Goal: Information Seeking & Learning: Learn about a topic

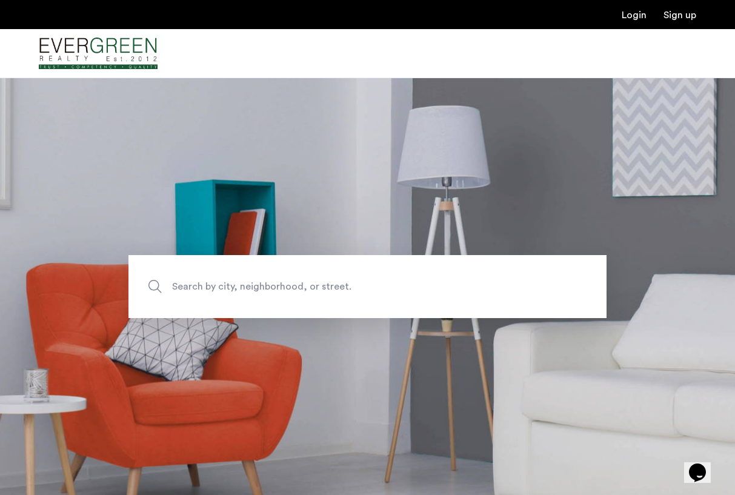
click at [290, 288] on span "Search by city, neighborhood, or street." at bounding box center [339, 286] width 334 height 16
click at [290, 288] on input "Search by city, neighborhood, or street." at bounding box center [367, 286] width 478 height 63
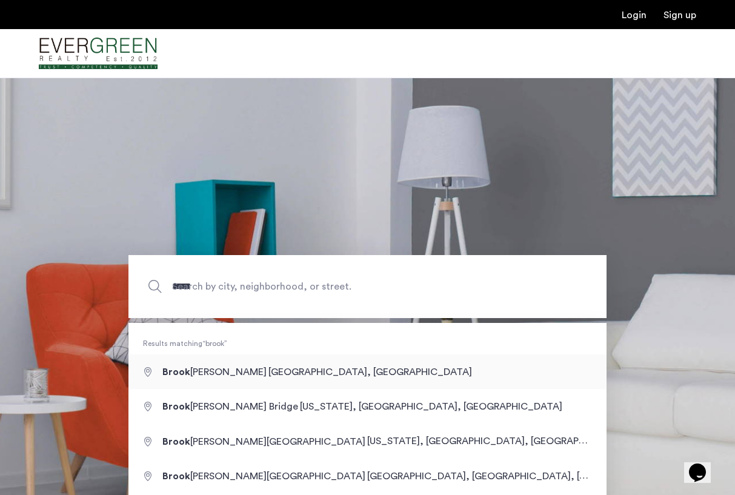
type input "**********"
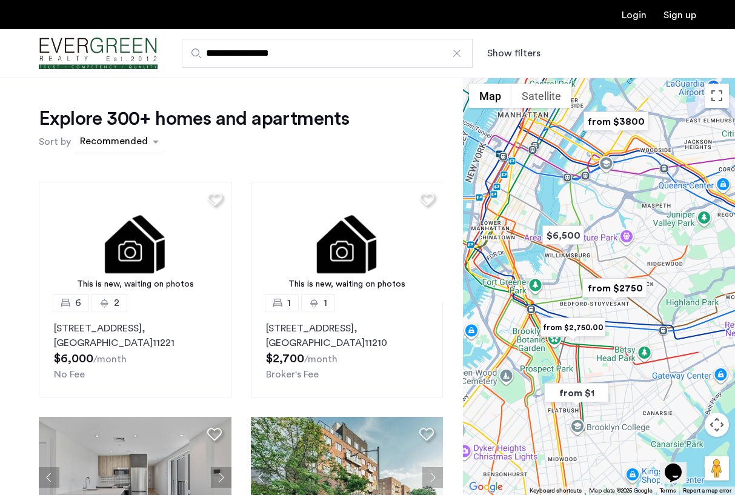
click at [128, 145] on div "sort-apartment" at bounding box center [113, 143] width 71 height 16
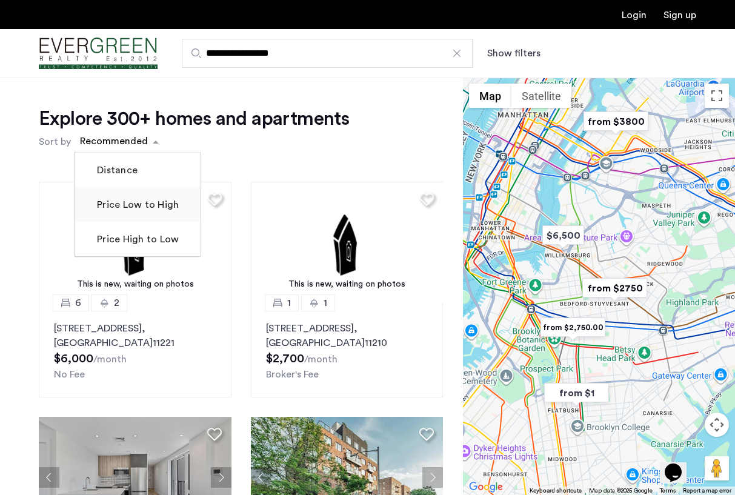
click at [135, 198] on label "Price Low to High" at bounding box center [137, 205] width 84 height 15
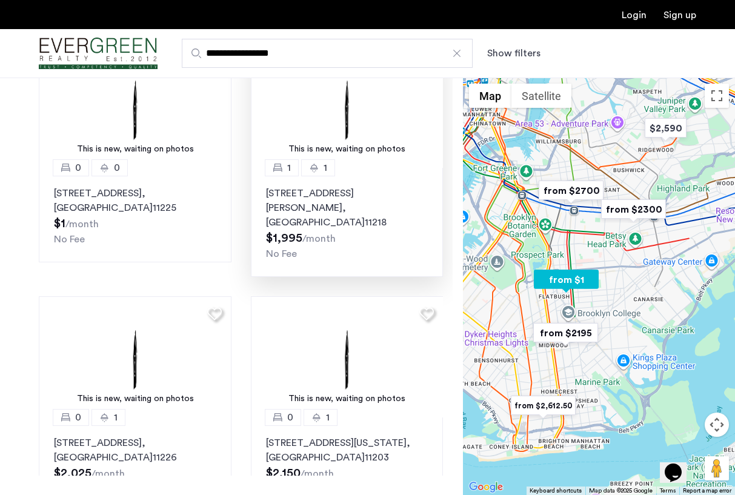
scroll to position [12, 0]
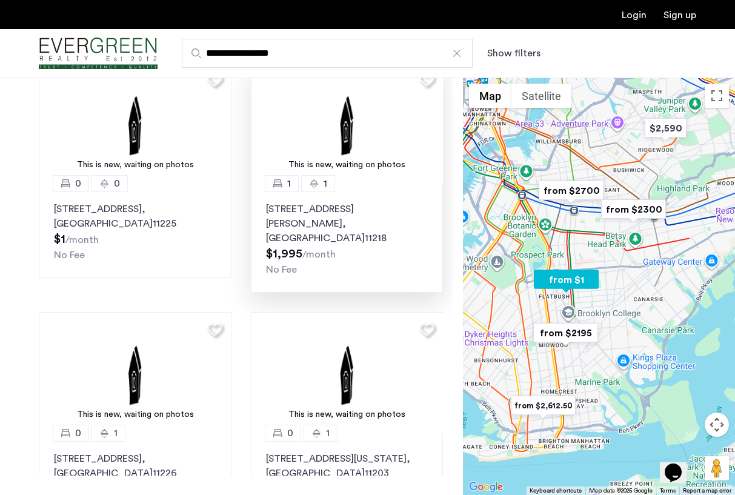
click at [328, 250] on sub "/month" at bounding box center [318, 255] width 33 height 10
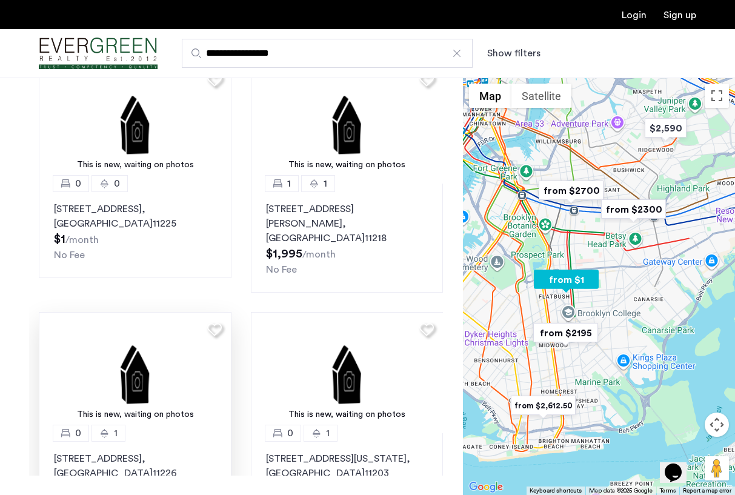
click at [165, 366] on img at bounding box center [135, 372] width 193 height 121
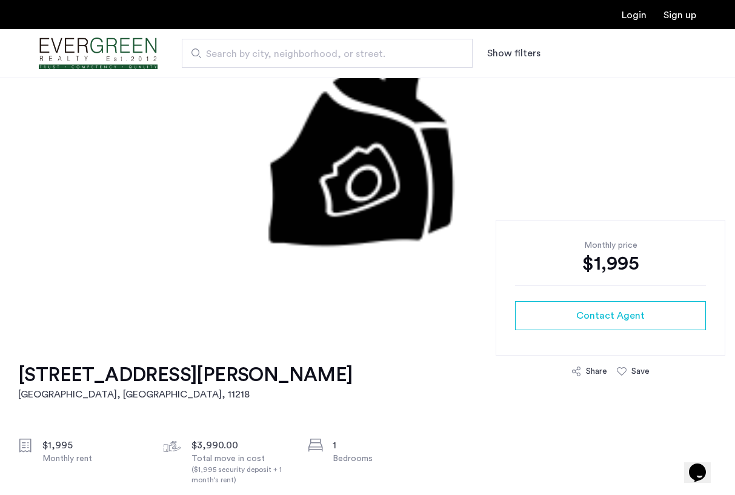
scroll to position [11, 0]
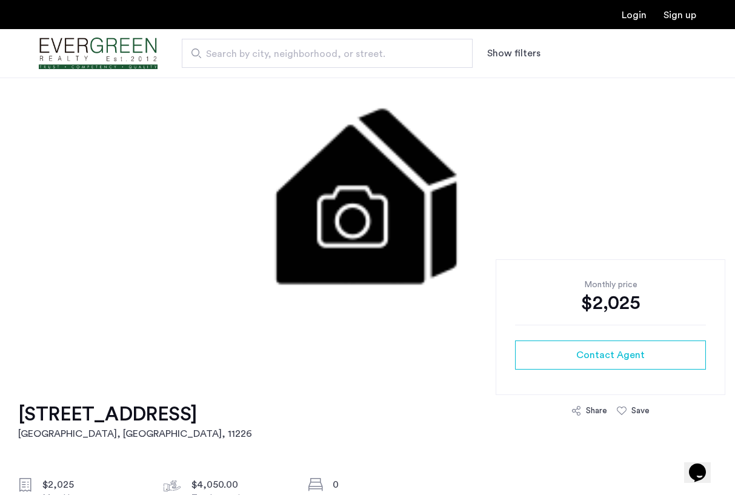
scroll to position [73, 0]
